Goal: Connect with others: Connect with others

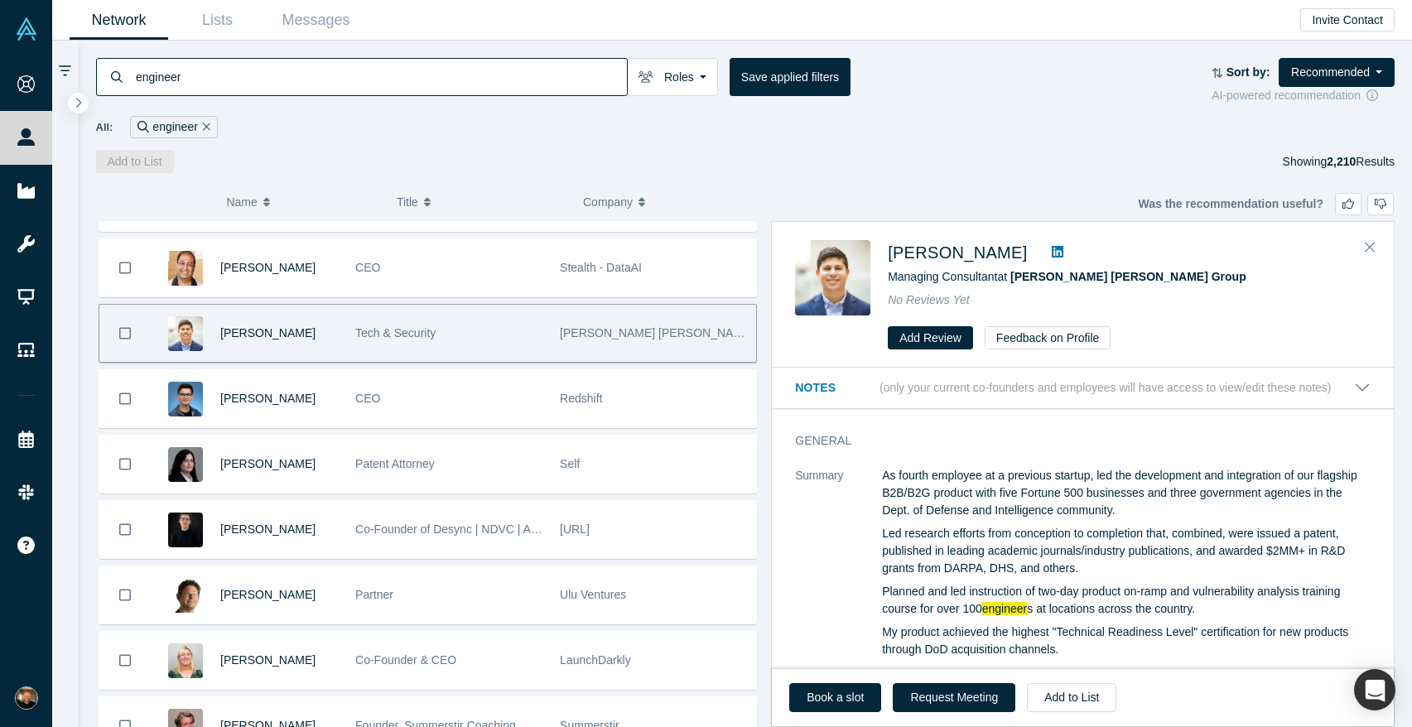
scroll to position [4105, 0]
